Goal: Task Accomplishment & Management: Manage account settings

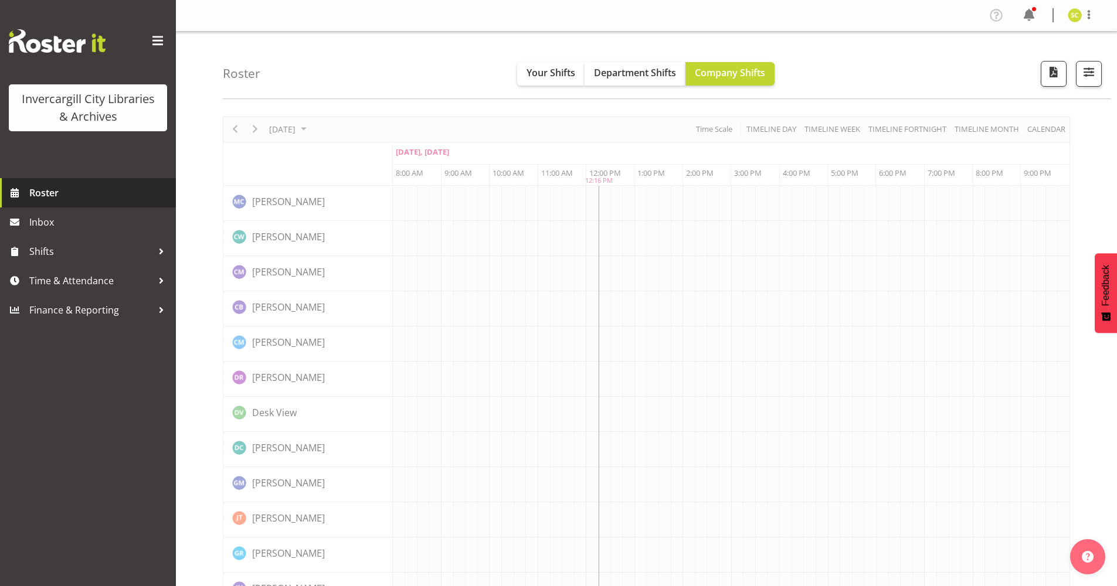
click at [117, 193] on span "Roster" at bounding box center [99, 193] width 141 height 18
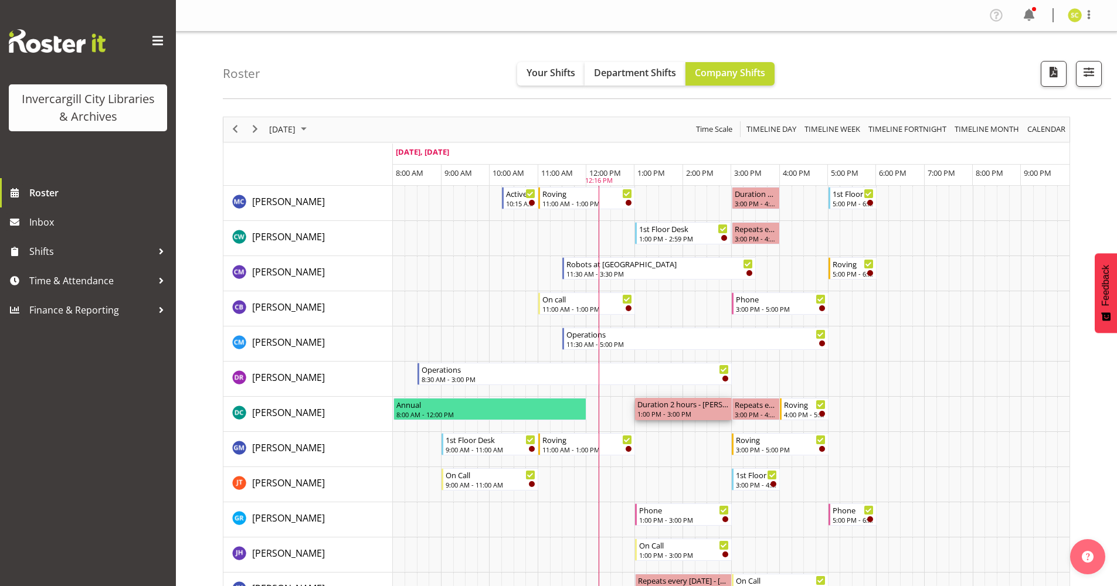
click at [679, 406] on div "Duration 2 hours - Donald Cunningham" at bounding box center [683, 404] width 92 height 12
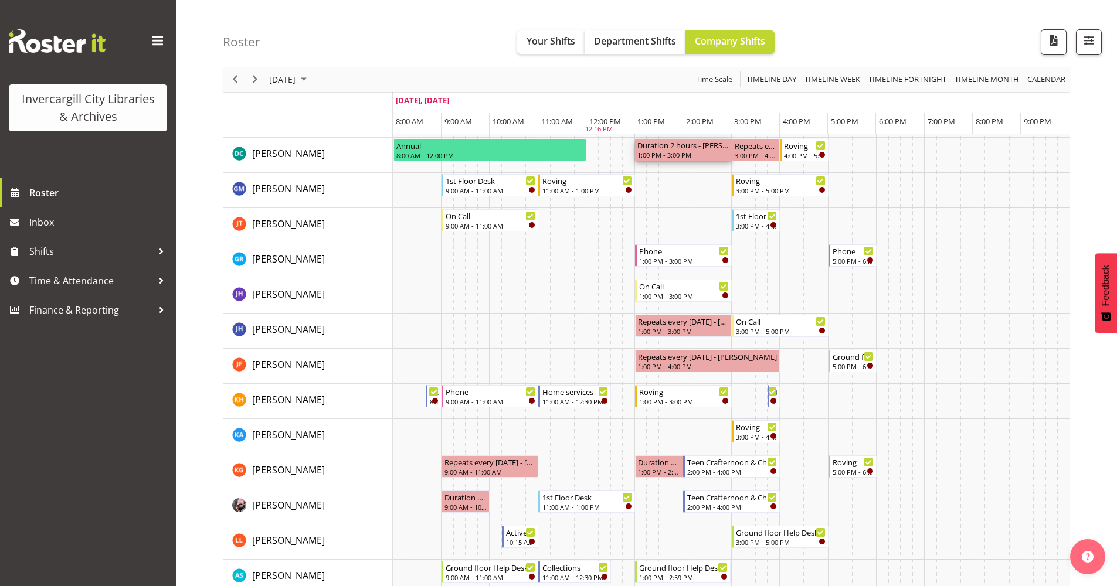
scroll to position [234, 0]
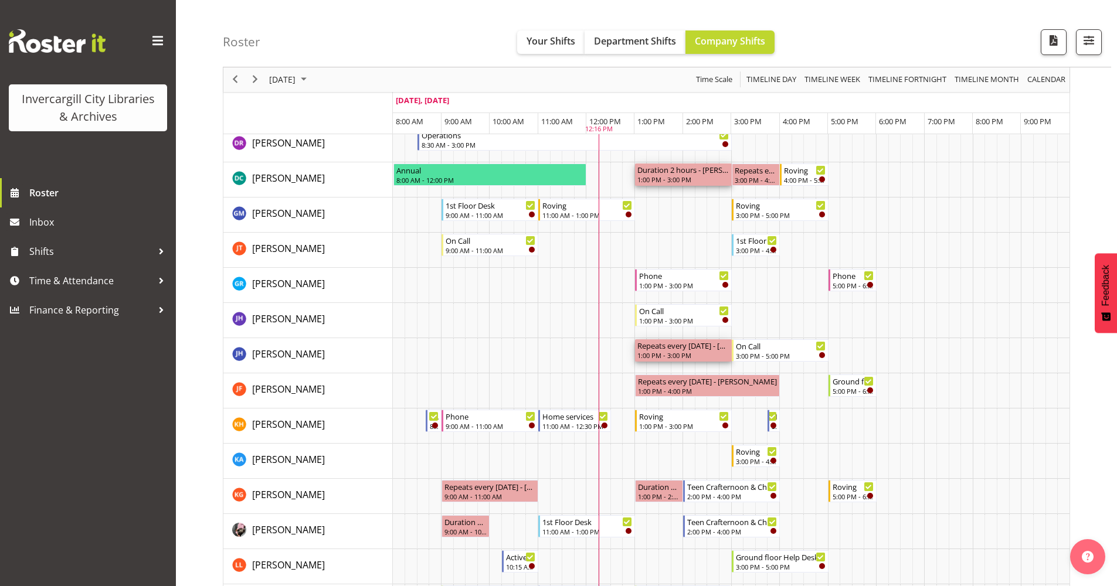
click at [667, 355] on div "1:00 PM - 3:00 PM" at bounding box center [683, 355] width 92 height 9
click at [668, 351] on div "Repeats every tuesday - Jillian Hunter" at bounding box center [683, 345] width 92 height 12
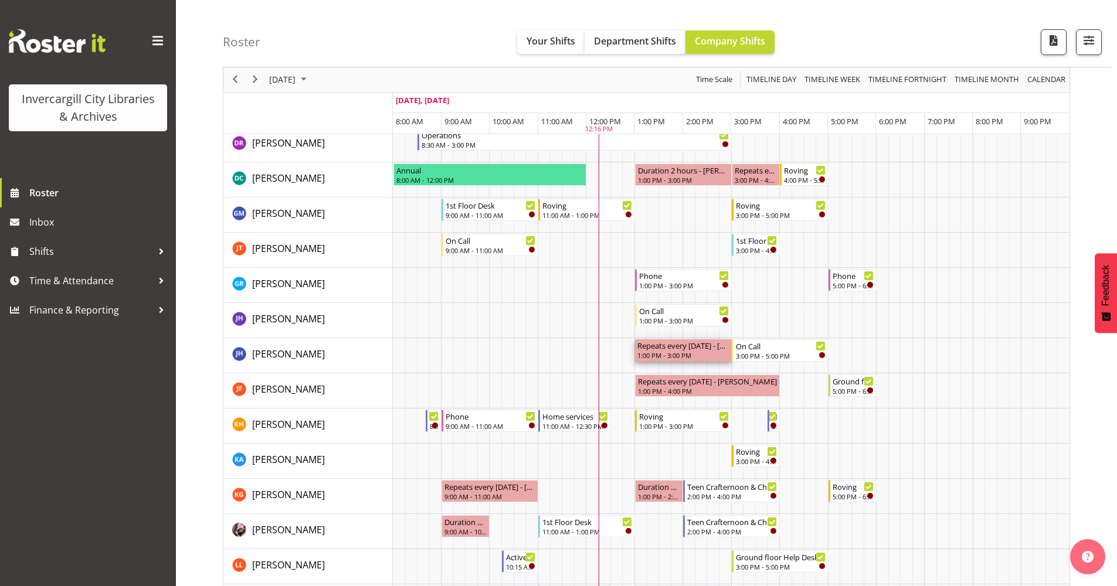
click at [720, 346] on div "Repeats every tuesday - Jillian Hunter" at bounding box center [683, 345] width 92 height 12
click at [490, 491] on div "Repeats every tuesday - Katie Greene" at bounding box center [490, 486] width 92 height 12
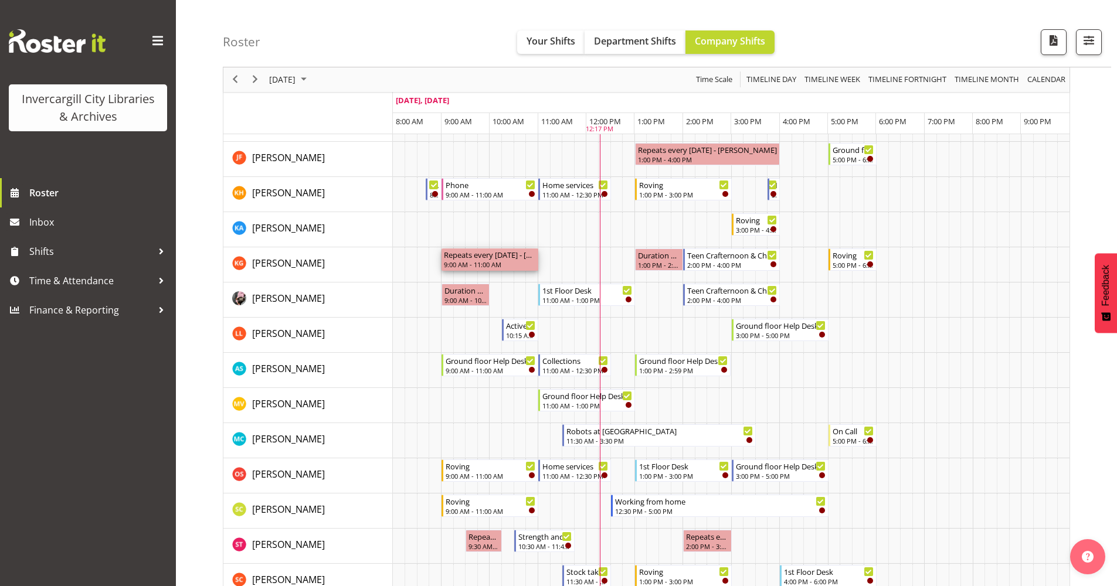
scroll to position [469, 0]
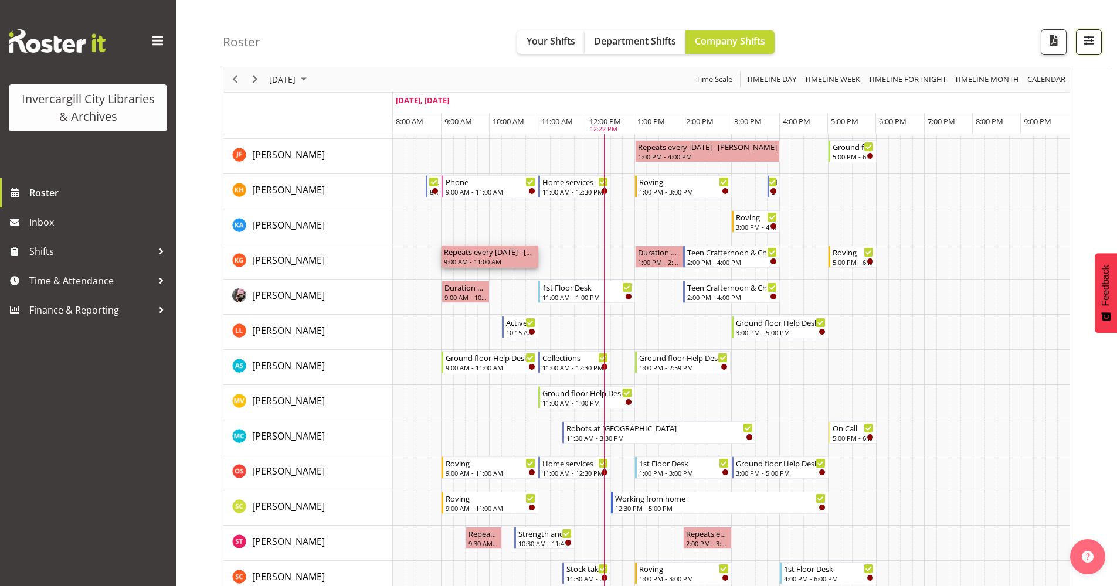
click at [1093, 45] on span "button" at bounding box center [1088, 40] width 15 height 15
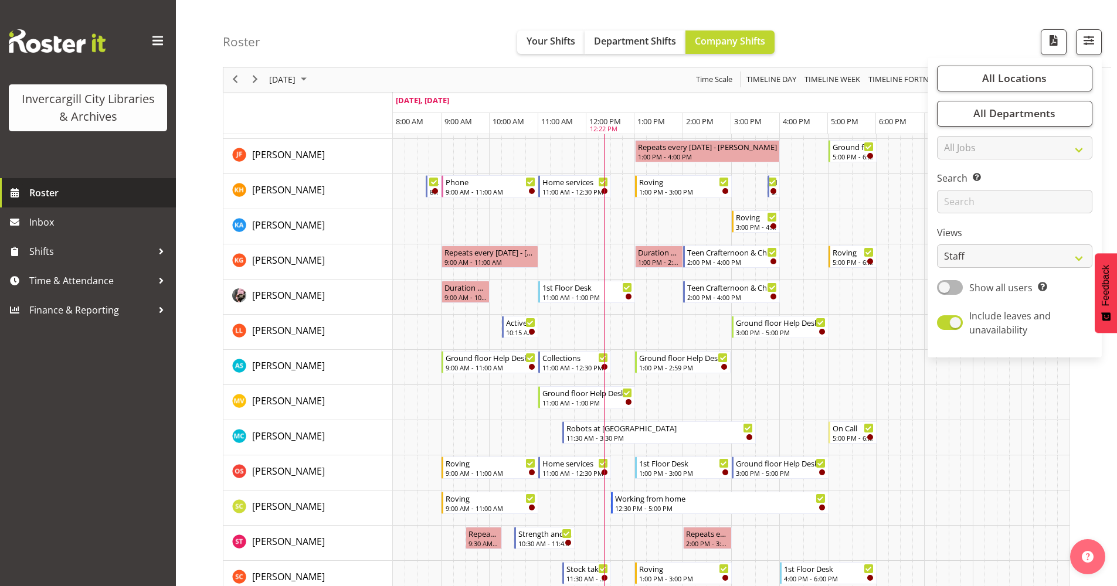
click at [70, 193] on span "Roster" at bounding box center [99, 193] width 141 height 18
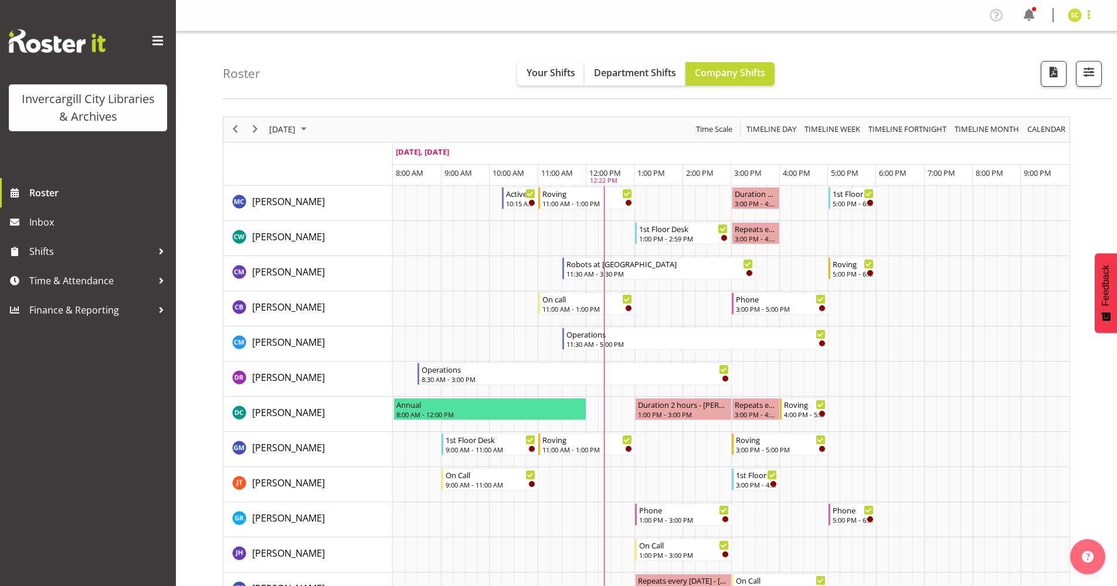
click at [1086, 18] on span at bounding box center [1089, 15] width 14 height 14
click at [1029, 45] on link "Profile" at bounding box center [1039, 40] width 113 height 21
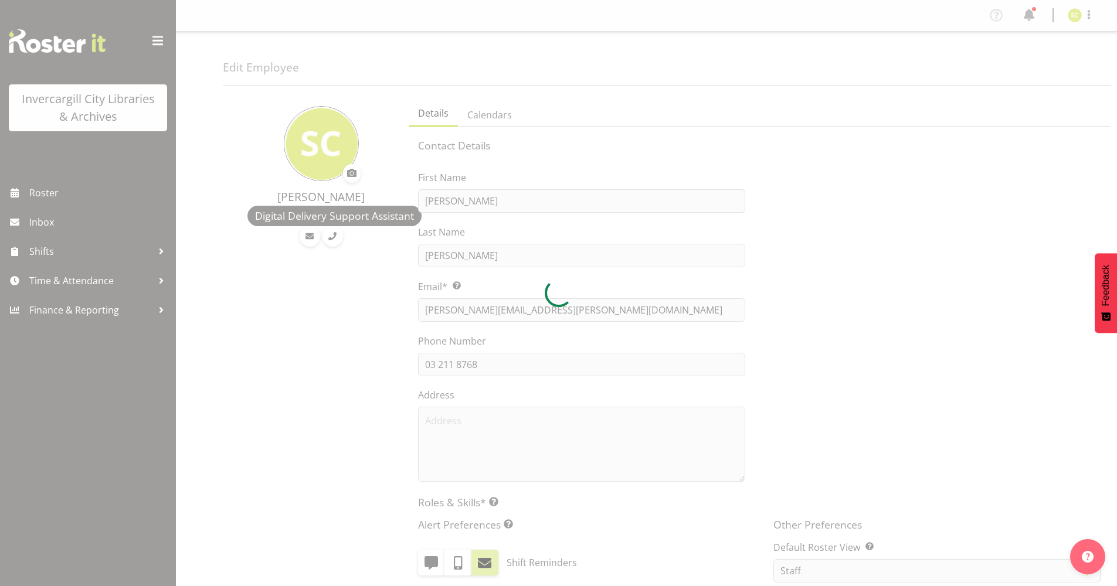
select select "TimelineDay"
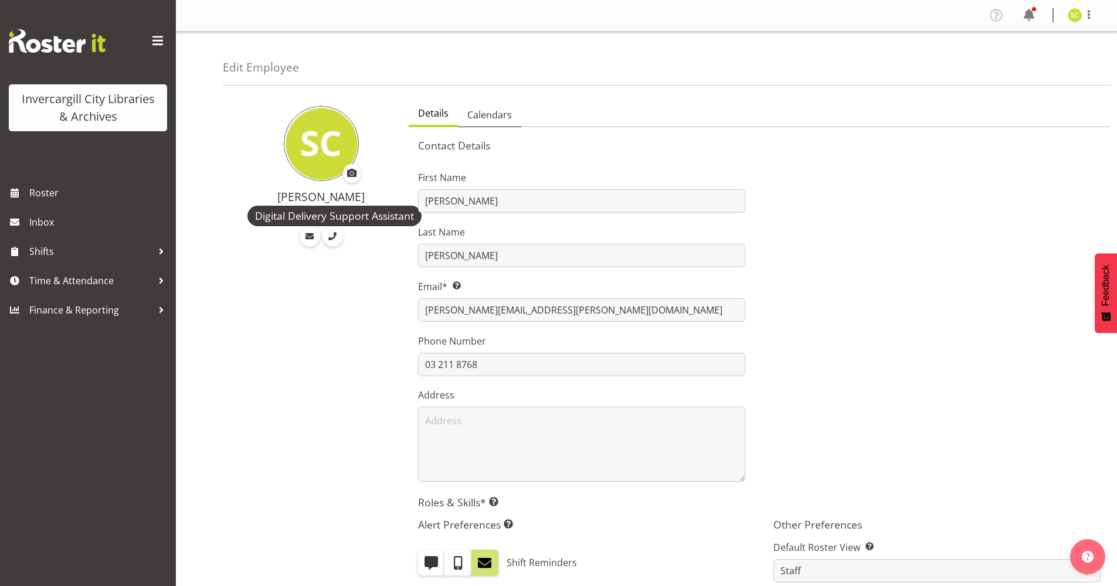
click at [507, 116] on span "Calendars" at bounding box center [489, 115] width 45 height 14
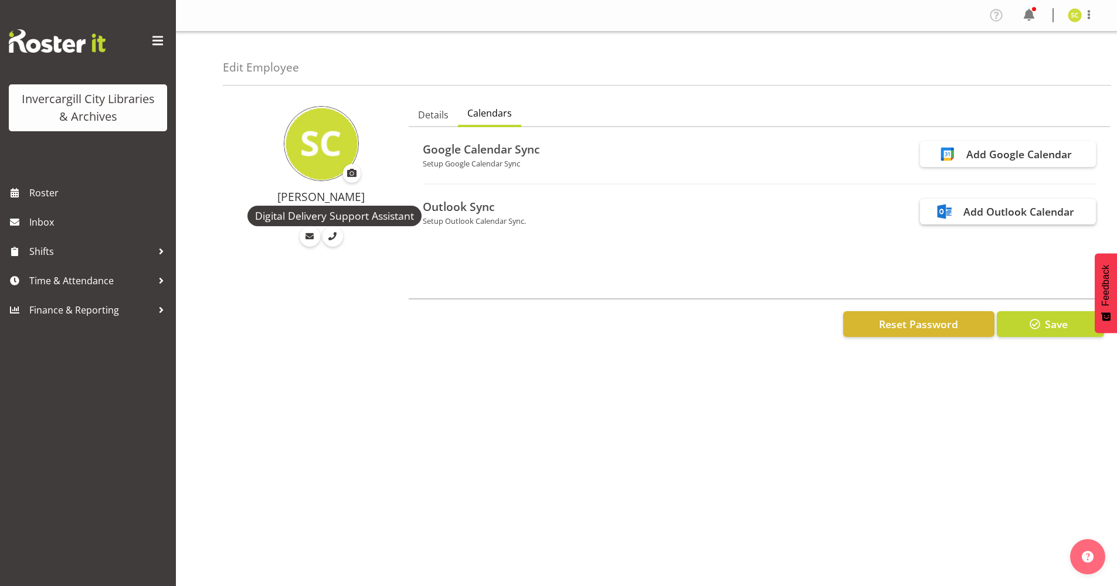
click at [985, 220] on div "Add Outlook Calendar" at bounding box center [1008, 212] width 176 height 26
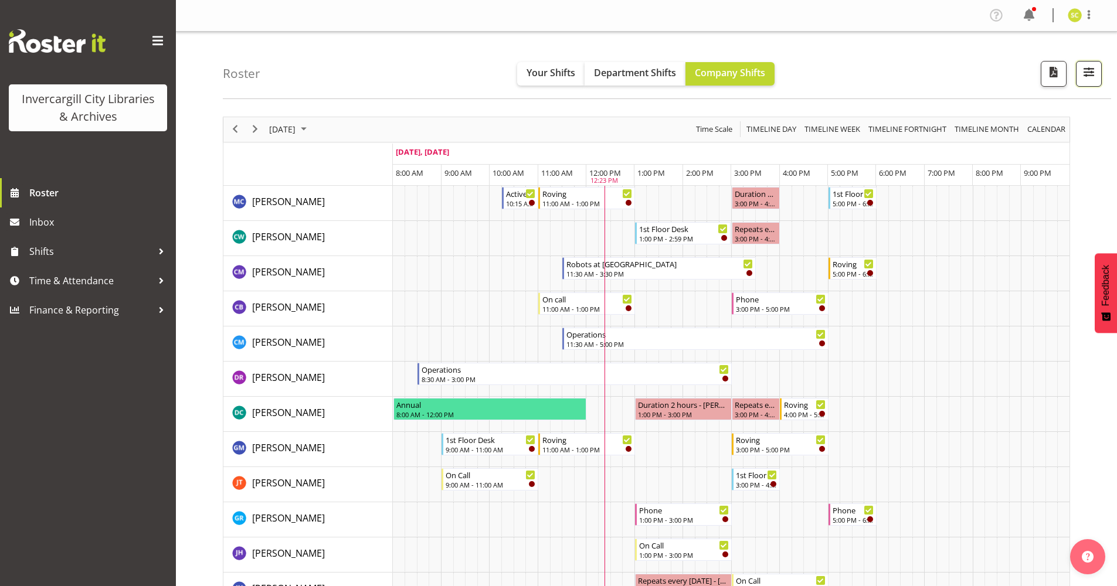
click at [1085, 76] on span "button" at bounding box center [1088, 71] width 15 height 15
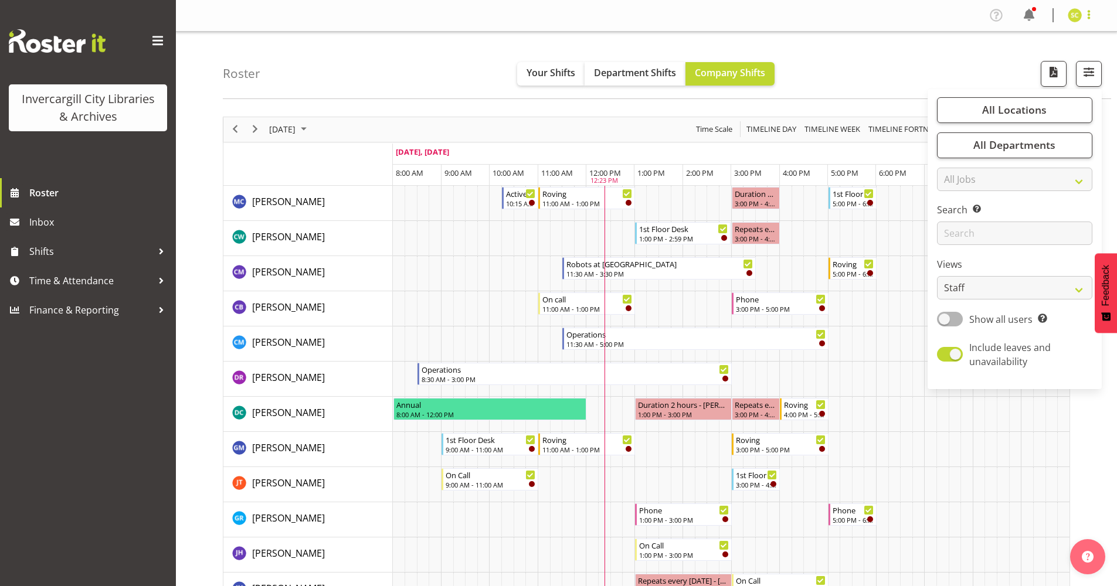
click at [1095, 9] on span at bounding box center [1089, 15] width 14 height 14
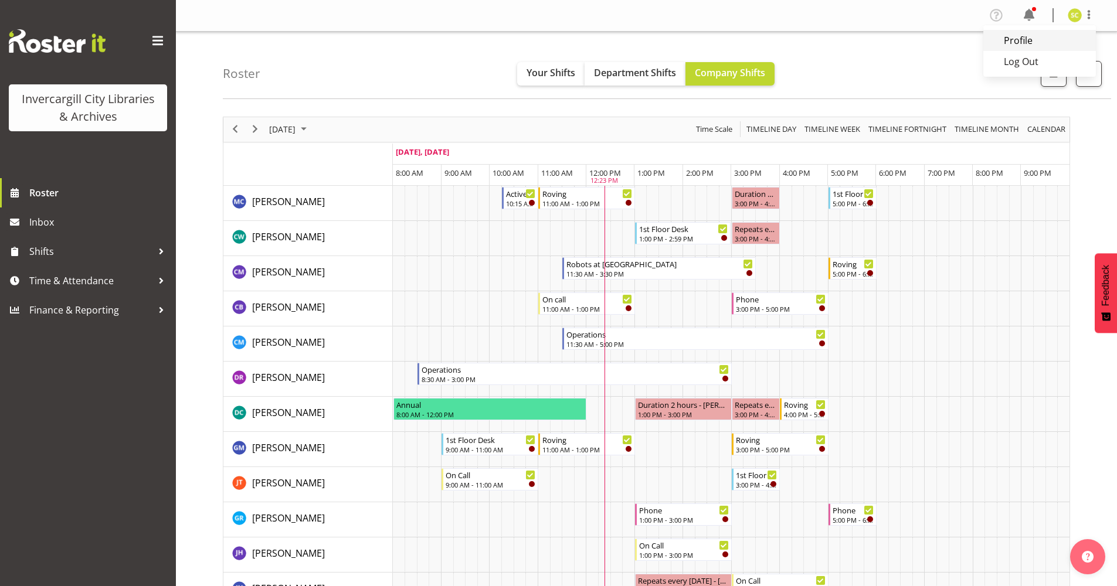
click at [1062, 39] on link "Profile" at bounding box center [1039, 40] width 113 height 21
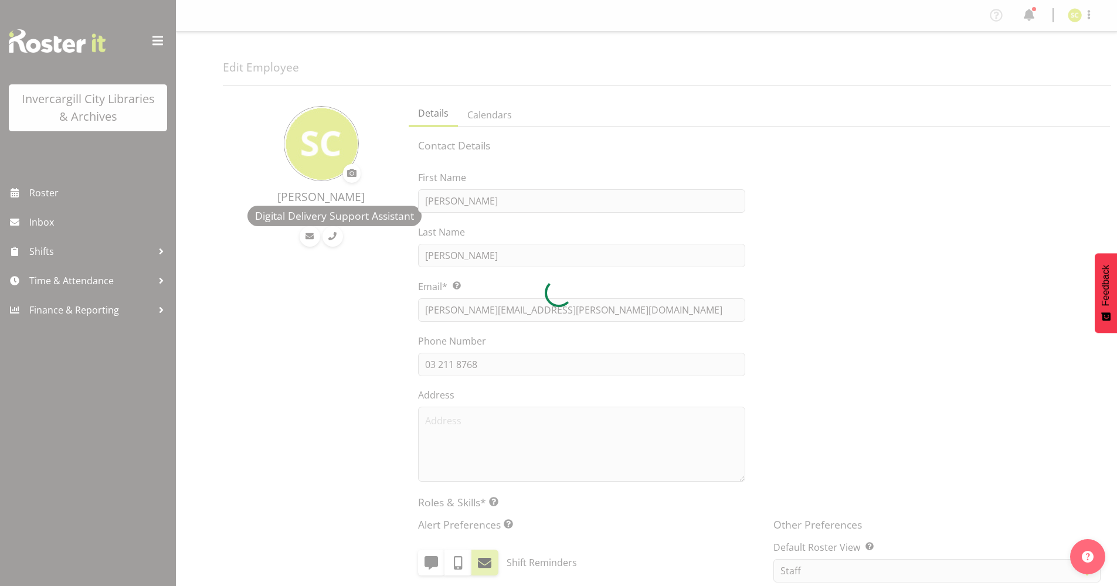
select select "TimelineDay"
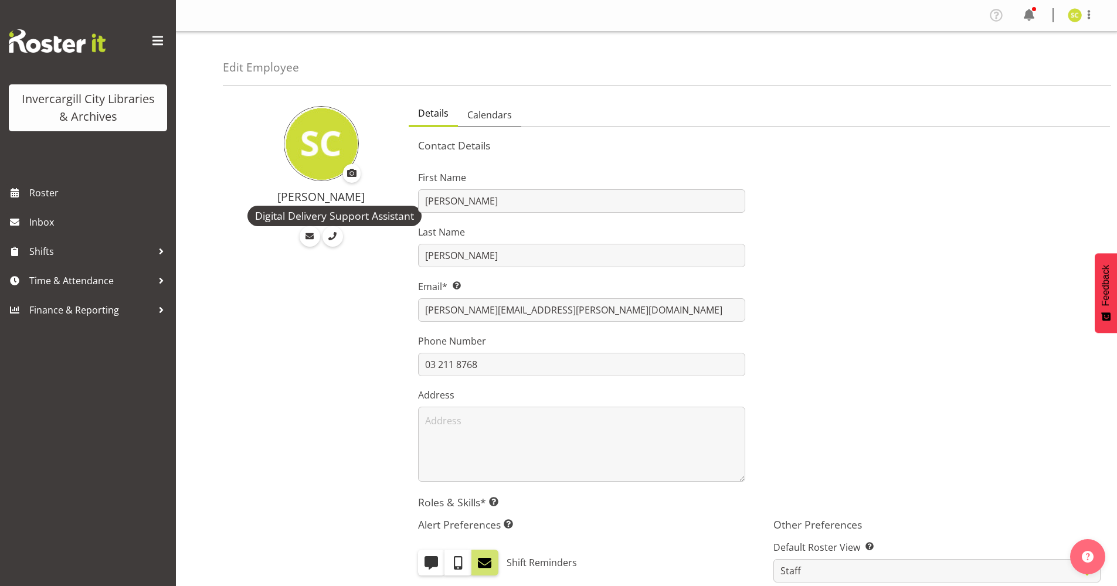
click at [498, 114] on span "Calendars" at bounding box center [489, 115] width 45 height 14
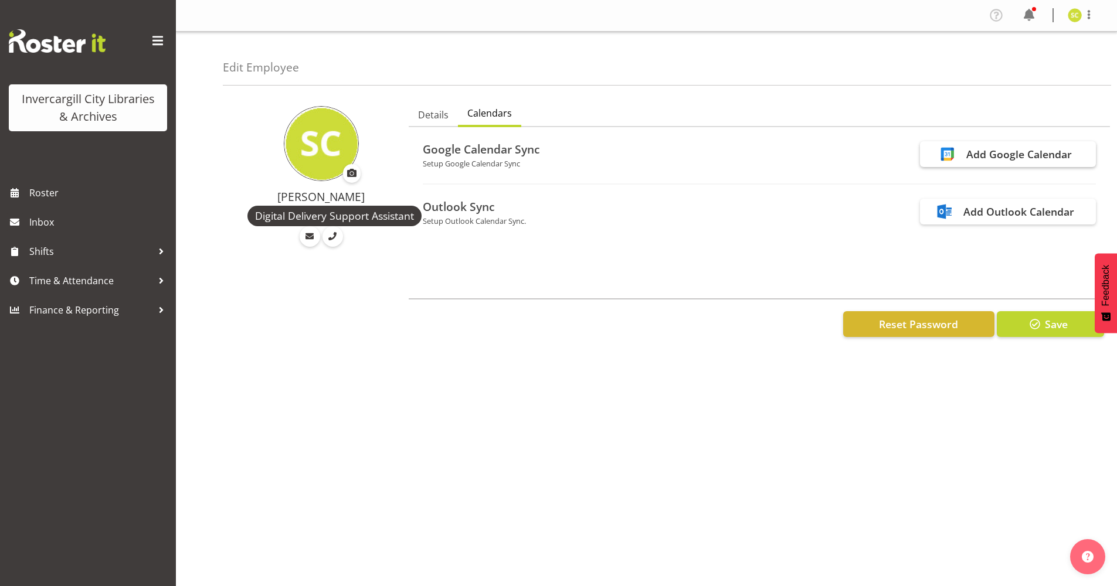
click at [1050, 157] on div "Add Google Calendar" at bounding box center [1019, 154] width 106 height 15
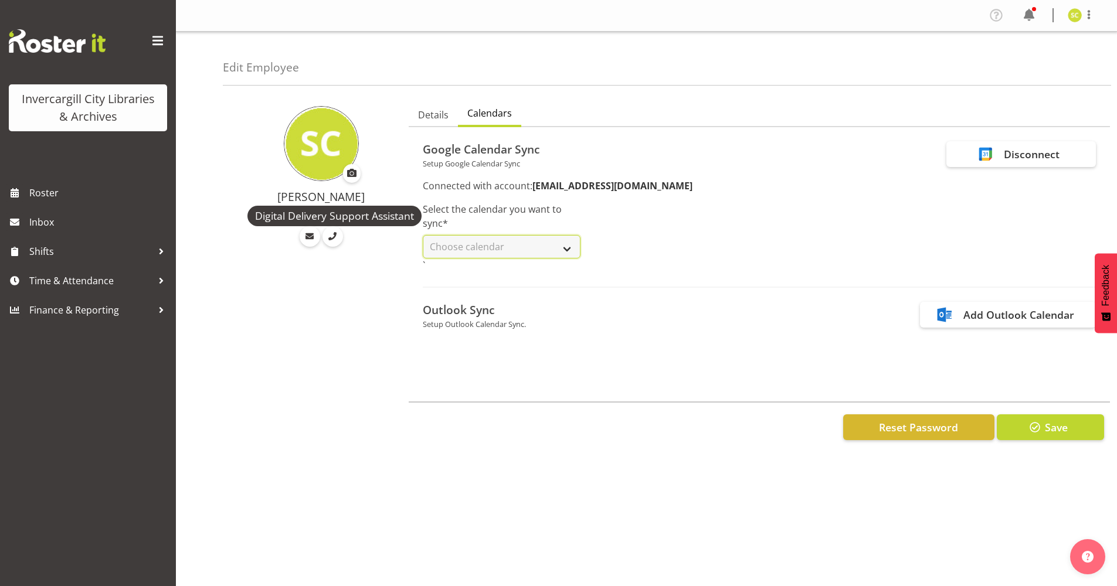
click at [567, 253] on select "Choose calendar Holidays in [GEOGRAPHIC_DATA] [DOMAIN_NAME] CALENDAR [EMAIL_ADD…" at bounding box center [502, 246] width 158 height 23
select select "[EMAIL_ADDRESS][DOMAIN_NAME]"
click at [423, 235] on select "Choose calendar Holidays in [GEOGRAPHIC_DATA] [DOMAIN_NAME] CALENDAR [EMAIL_ADD…" at bounding box center [502, 246] width 158 height 23
click at [1012, 429] on button "Save" at bounding box center [1050, 427] width 107 height 26
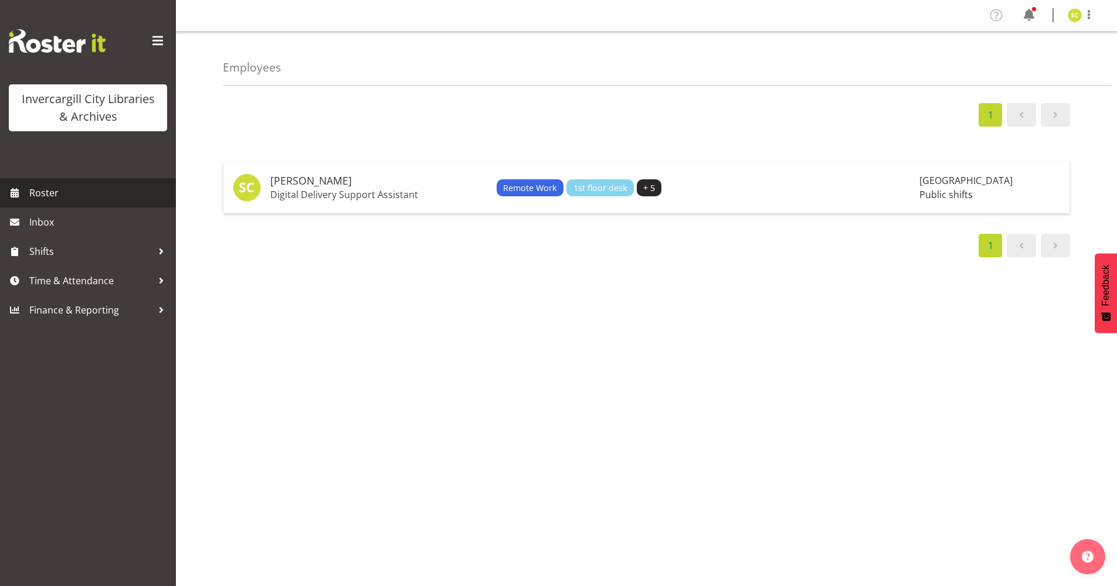
click at [87, 196] on span "Roster" at bounding box center [99, 193] width 141 height 18
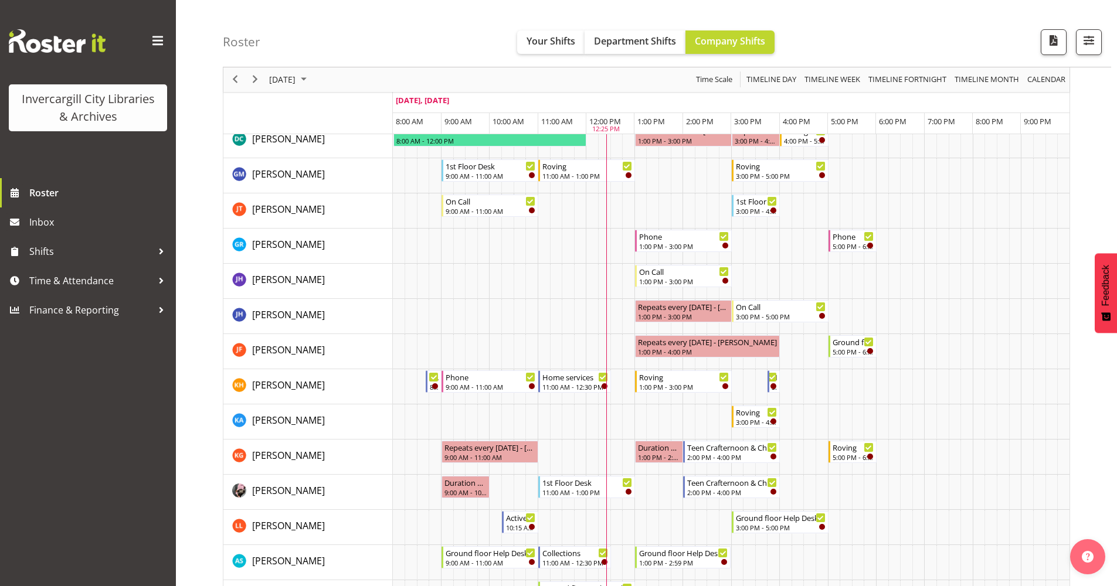
scroll to position [293, 0]
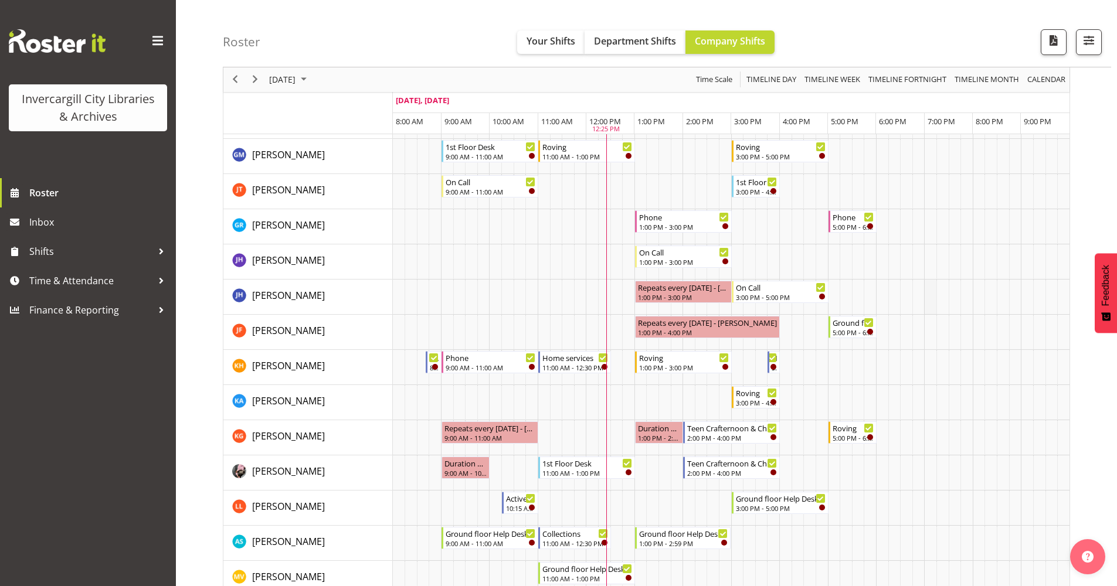
click at [930, 304] on td "Timeline Day of September 30, 2025" at bounding box center [930, 297] width 12 height 35
click at [715, 396] on td "Timeline Day of September 30, 2025" at bounding box center [712, 402] width 12 height 35
